Goal: Transaction & Acquisition: Purchase product/service

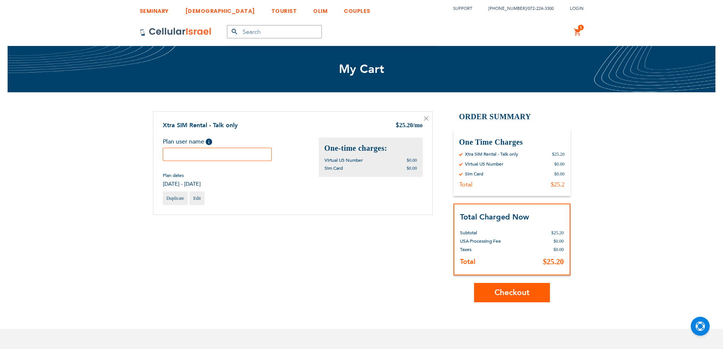
click at [228, 153] on input "text" at bounding box center [217, 154] width 109 height 13
type input "[PERSON_NAME]"
click at [500, 288] on span "Checkout" at bounding box center [512, 292] width 35 height 11
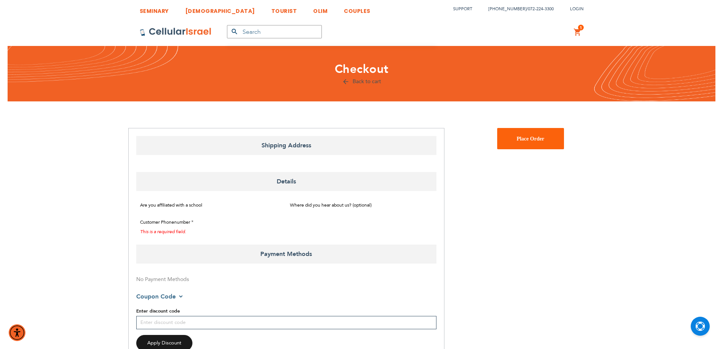
select select "US"
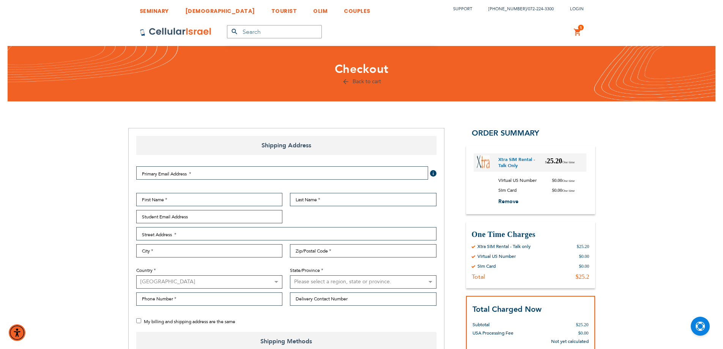
checkbox input "false"
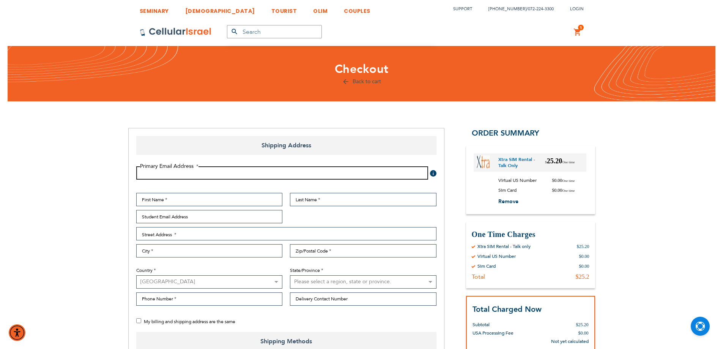
click at [194, 172] on input "Email Address" at bounding box center [282, 172] width 292 height 13
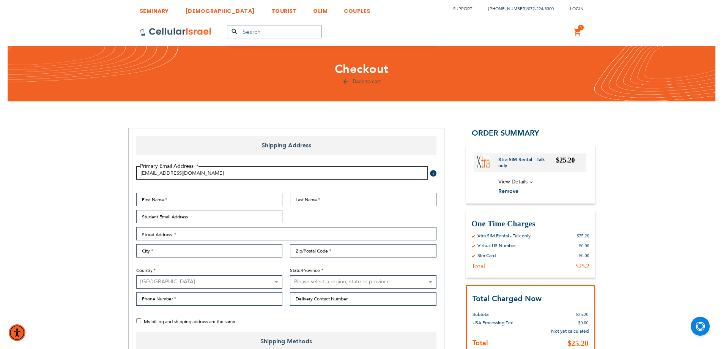
click at [164, 177] on input "[EMAIL_ADDRESS][DOMAIN_NAME]" at bounding box center [282, 172] width 292 height 13
click at [185, 173] on input "[EMAIL_ADDRESS][DOMAIN_NAME]" at bounding box center [282, 172] width 292 height 13
click at [186, 174] on input "[EMAIL_ADDRESS][DOMAIN_NAME]" at bounding box center [282, 172] width 292 height 13
type input "[EMAIL_ADDRESS][DOMAIN_NAME]"
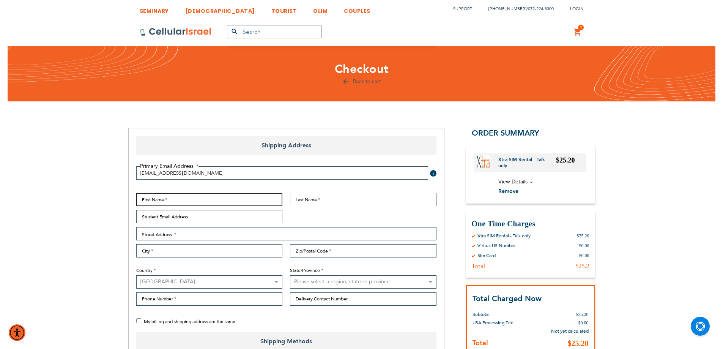
click at [161, 199] on input "First Name" at bounding box center [209, 199] width 147 height 13
type input "[PERSON_NAME]"
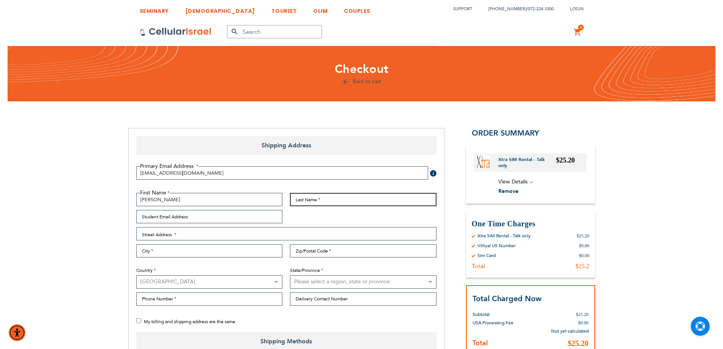
click at [343, 197] on input "Last Name" at bounding box center [363, 199] width 147 height 13
type input "lapidoth"
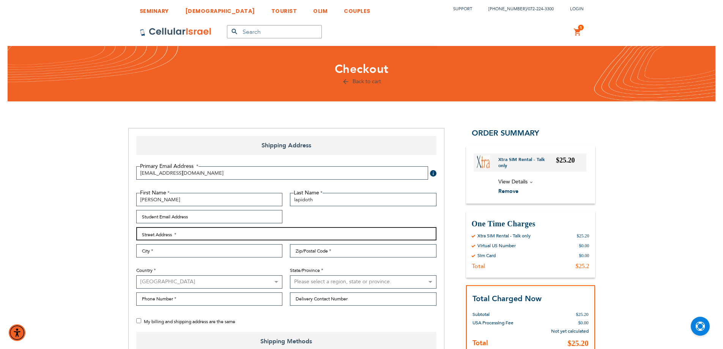
click at [241, 233] on input "Street Address: Line 1" at bounding box center [286, 233] width 300 height 13
type input "[STREET_ADDRESS]"
type input "brooklyen"
click at [335, 250] on input "Zip/Postal Code" at bounding box center [363, 250] width 147 height 13
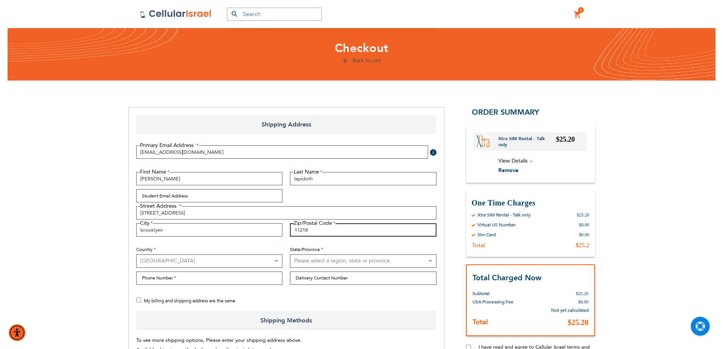
scroll to position [53, 0]
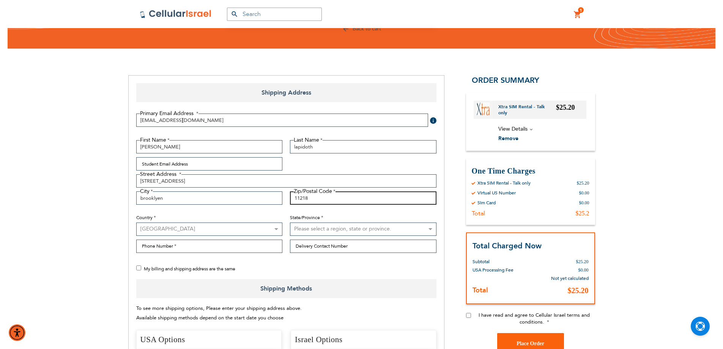
type input "11218"
click at [322, 228] on select "Please select a region, state or province. [US_STATE] [US_STATE] [US_STATE] [US…" at bounding box center [363, 228] width 147 height 13
select select "43"
click at [290, 222] on select "Please select a region, state or province. [US_STATE] [US_STATE] [US_STATE] [US…" at bounding box center [363, 228] width 147 height 13
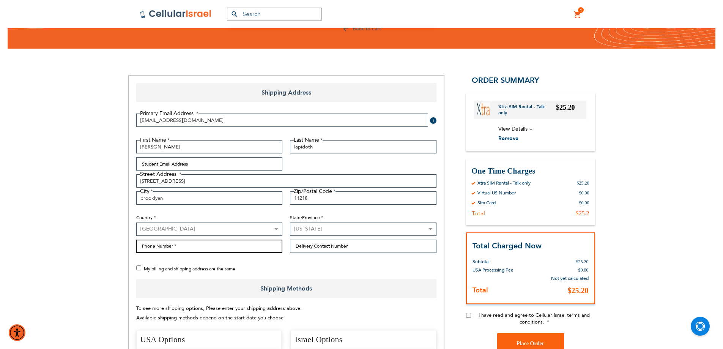
click at [221, 247] on input "Phone Number" at bounding box center [209, 246] width 147 height 13
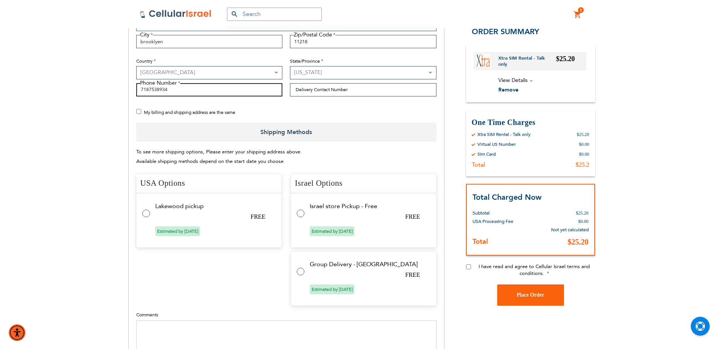
scroll to position [210, 0]
type input "7187538934"
click at [302, 207] on tr "Israel store Pickup - Free FREE Estimated by [DATE]" at bounding box center [364, 219] width 146 height 54
radio input "true"
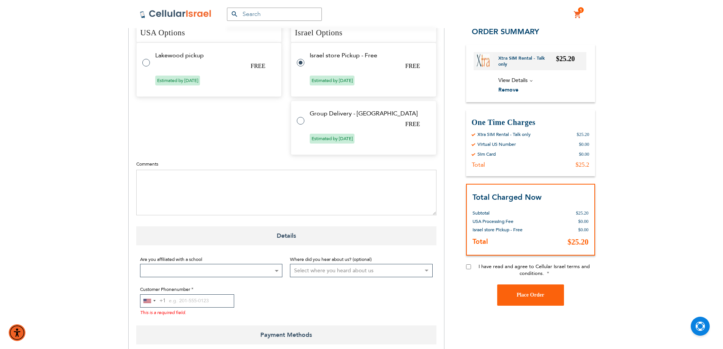
scroll to position [438, 0]
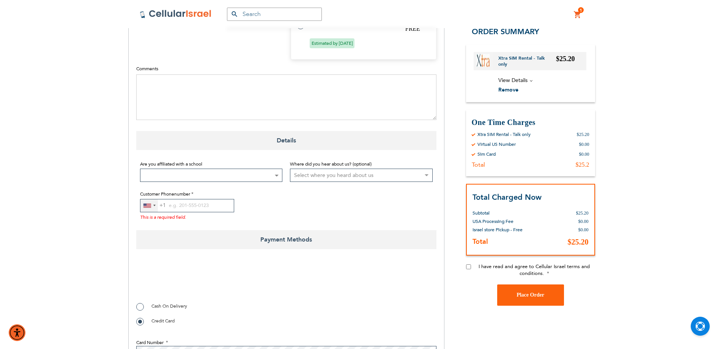
click at [141, 209] on div "[GEOGRAPHIC_DATA] +1" at bounding box center [148, 205] width 17 height 13
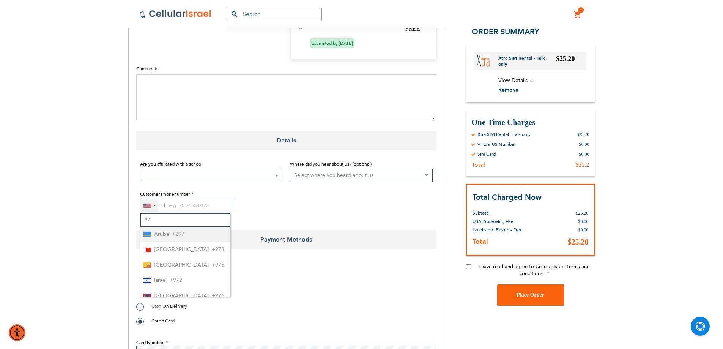
type input "972"
click at [191, 236] on li "Israel +972" at bounding box center [185, 235] width 90 height 16
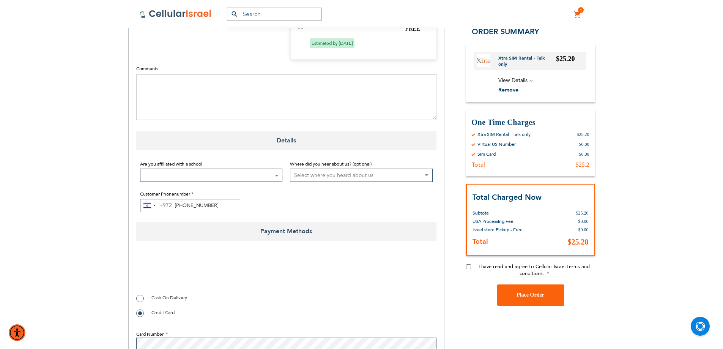
type input "[PHONE_NUMBER]"
checkbox input "true"
click at [470, 267] on input "I have read and agree to Cellular Israel terms and conditions." at bounding box center [468, 266] width 5 height 5
checkbox input "true"
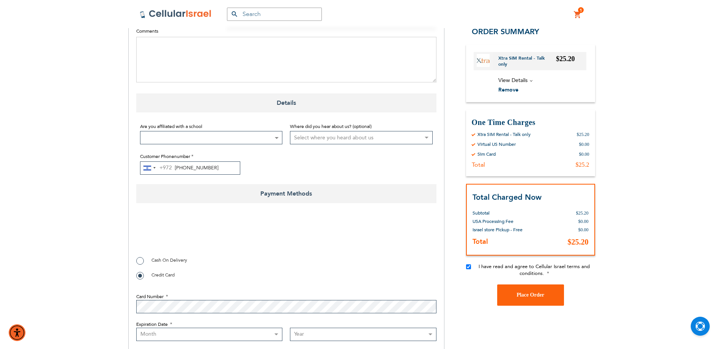
scroll to position [590, 0]
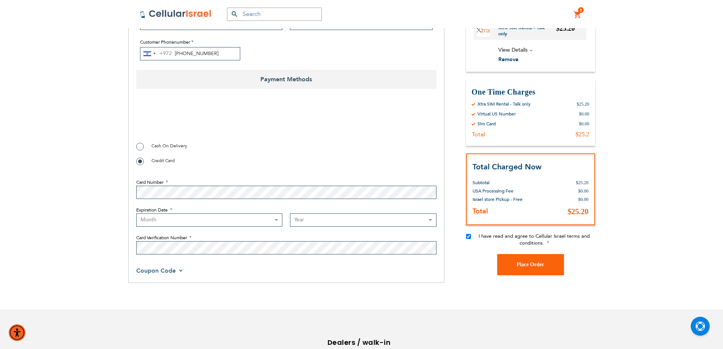
click at [149, 222] on select "Month [DATE] - [DATE] - [DATE] - [DATE] - [DATE] - [DATE] - [DATE] - [DATE] - […" at bounding box center [209, 219] width 147 height 13
select select "7"
click at [136, 213] on select "Month [DATE] - [DATE] - [DATE] - [DATE] - [DATE] - [DATE] - [DATE] - [DATE] - […" at bounding box center [209, 219] width 147 height 13
click at [316, 222] on select "Year [DATE] 2026 2027 2028 2029 2030 2031 2032 2033 2034 2035 2036 2037 2038 20…" at bounding box center [363, 219] width 147 height 13
select select "2030"
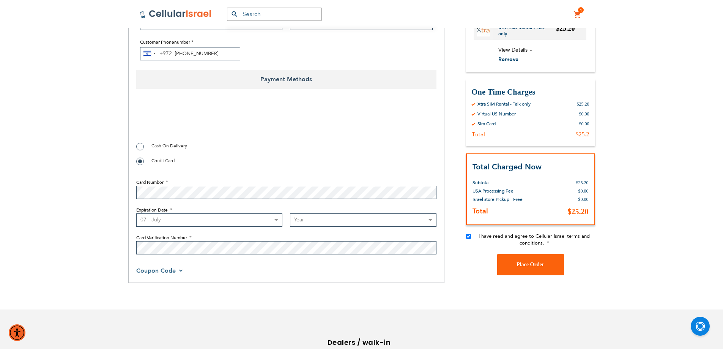
click at [290, 213] on select "Year [DATE] 2026 2027 2028 2029 2030 2031 2032 2033 2034 2035 2036 2037 2038 20…" at bounding box center [363, 219] width 147 height 13
click at [242, 254] on fieldset "Card Number Expiration Date Month [DATE] - [DATE] - [DATE] - [DATE] - [DATE] - …" at bounding box center [286, 214] width 300 height 87
click at [517, 265] on span "Place Order" at bounding box center [531, 265] width 28 height 6
